Goal: Task Accomplishment & Management: Use online tool/utility

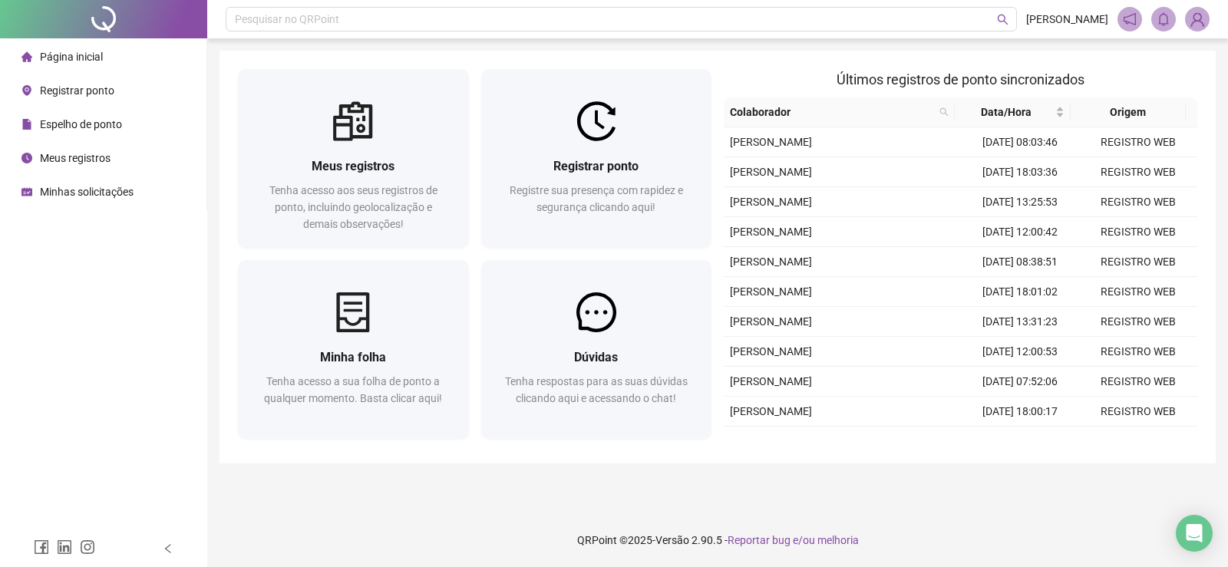
click at [69, 89] on span "Registrar ponto" at bounding box center [77, 90] width 74 height 12
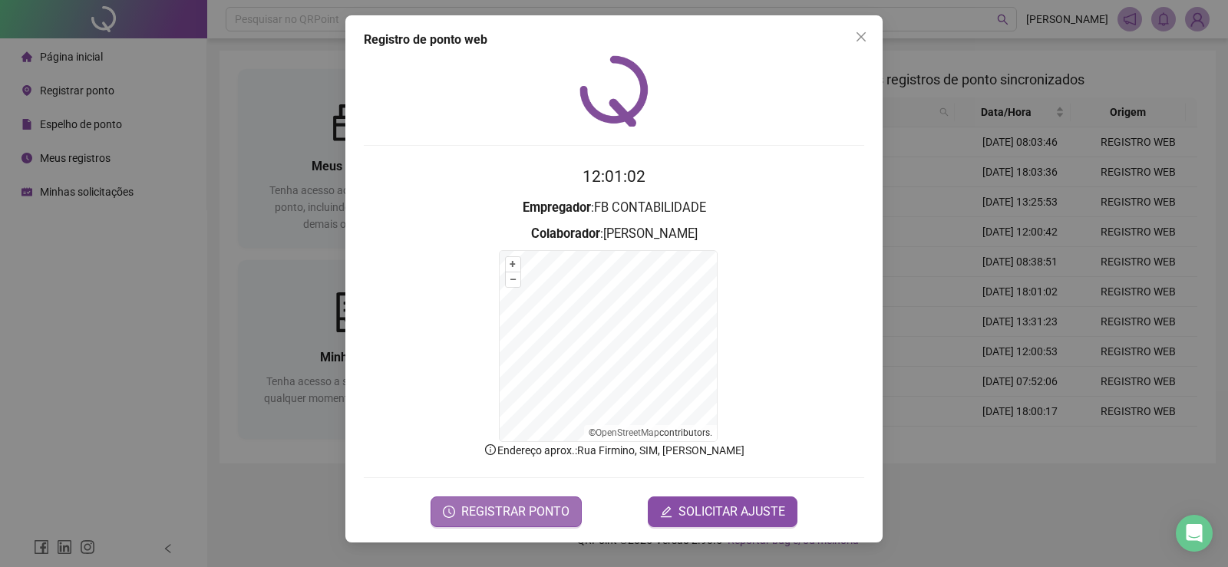
click at [538, 512] on span "REGISTRAR PONTO" at bounding box center [515, 512] width 108 height 18
